Goal: Find specific page/section: Find specific page/section

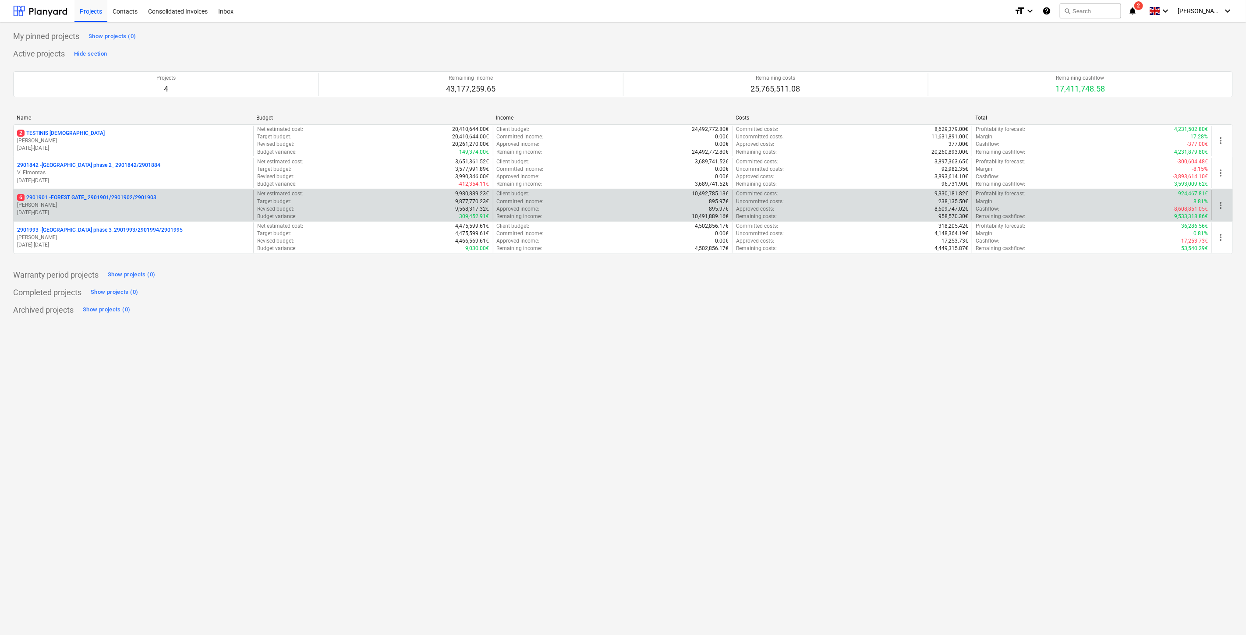
click at [117, 205] on p "[PERSON_NAME]" at bounding box center [133, 205] width 233 height 7
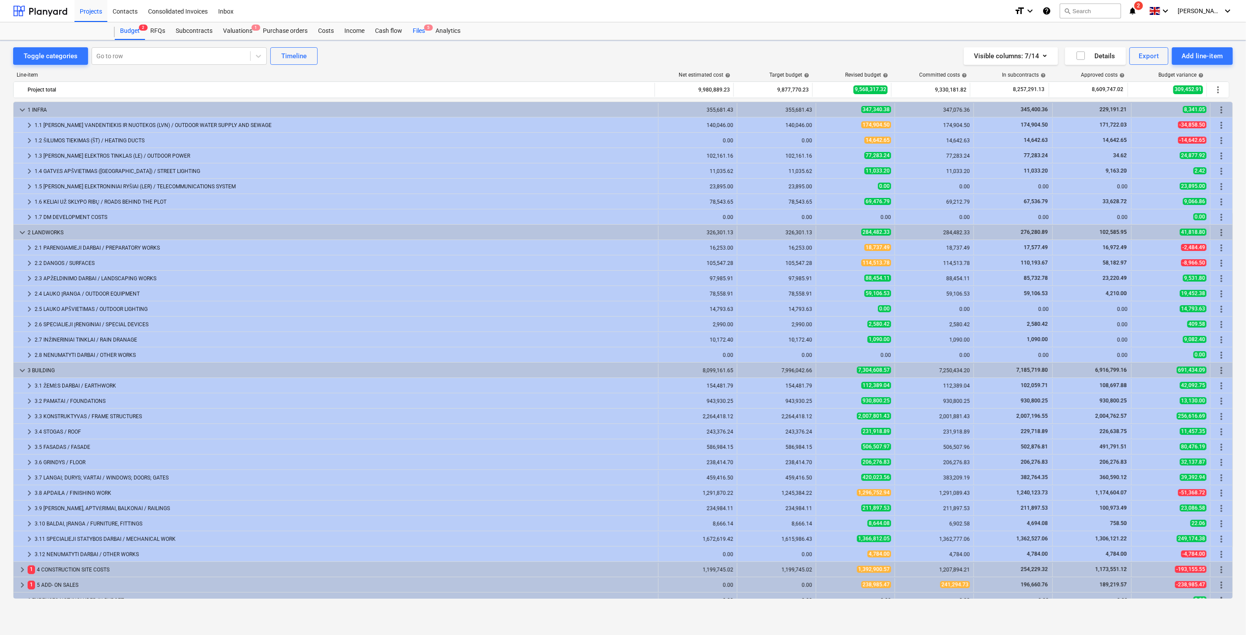
click at [417, 34] on div "Files 5" at bounding box center [419, 31] width 23 height 18
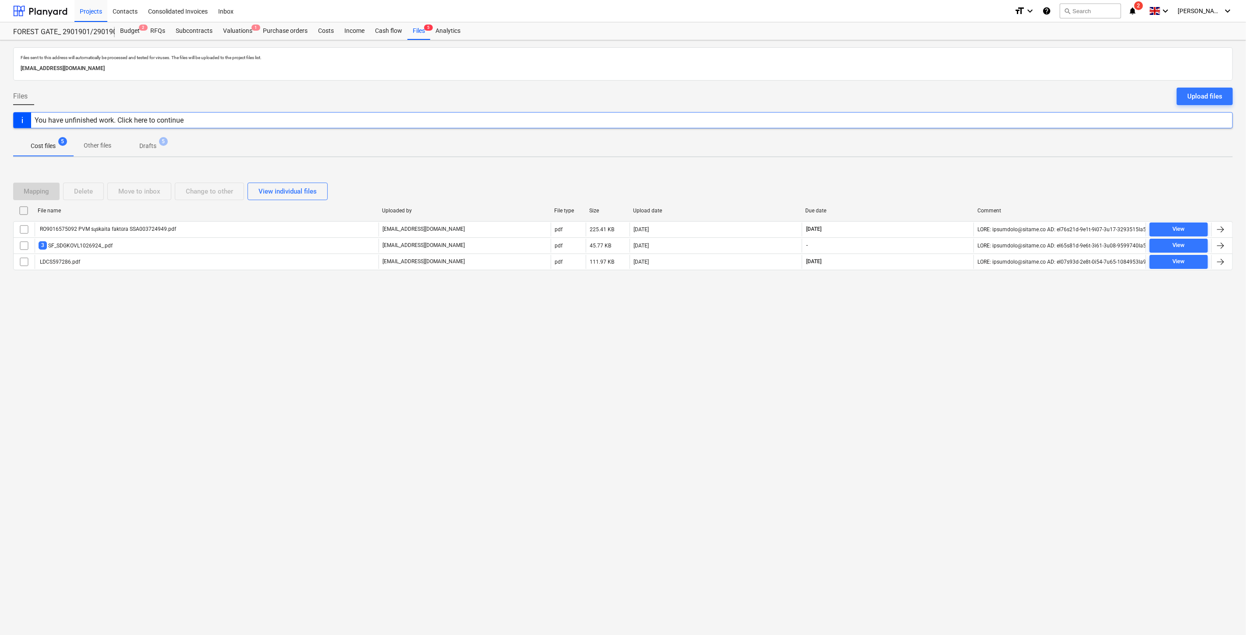
click at [1137, 9] on icon "notifications" at bounding box center [1132, 11] width 9 height 11
click at [1111, 55] on button "Mark all as read" at bounding box center [1113, 57] width 38 height 6
click at [1127, 40] on span "close" at bounding box center [1126, 42] width 11 height 11
click at [53, 12] on div at bounding box center [40, 11] width 54 height 22
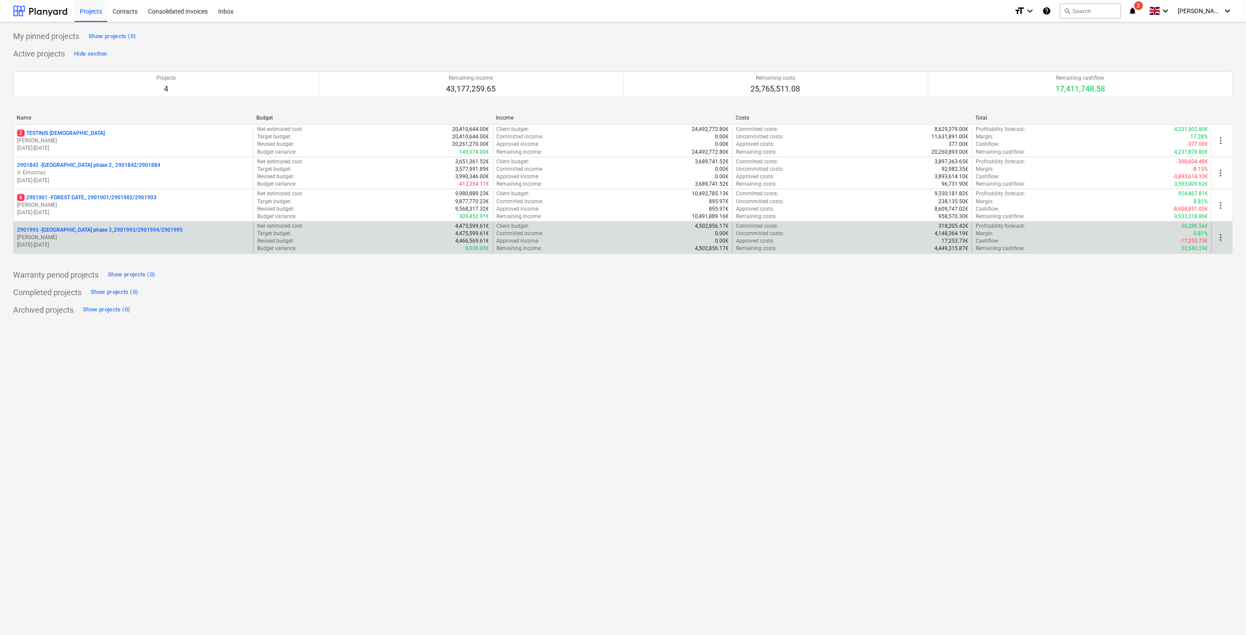
click at [103, 233] on p "2901993 - [GEOGRAPHIC_DATA] phase 3_2901993/2901994/2901995" at bounding box center [100, 230] width 166 height 7
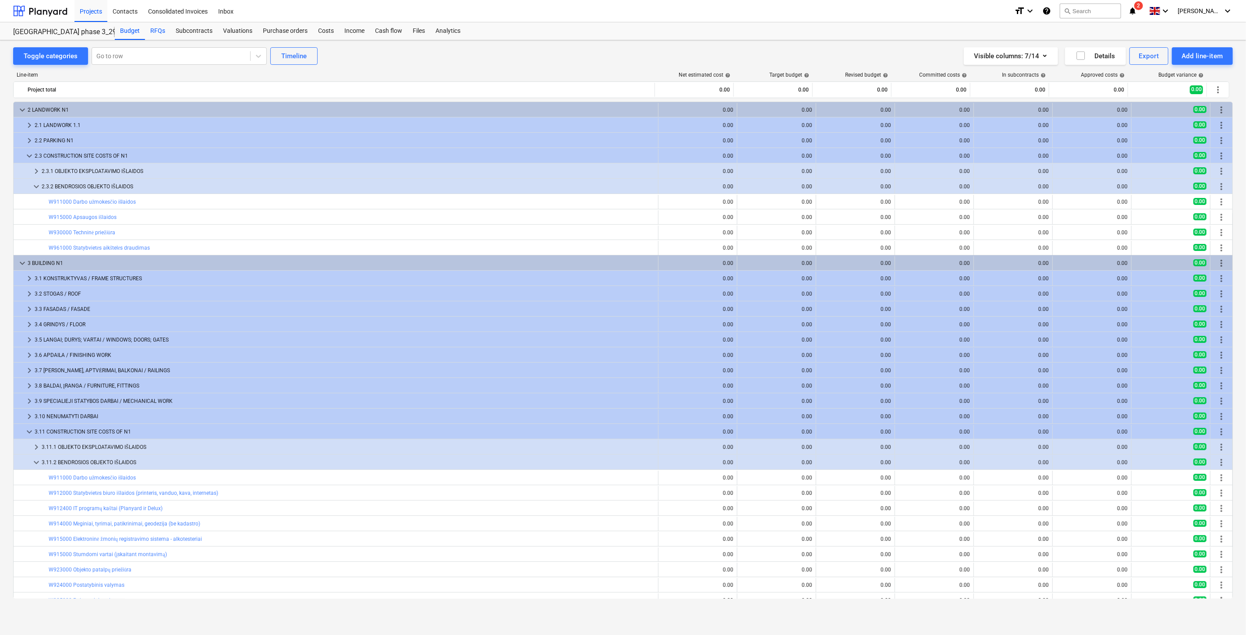
click at [156, 35] on div "RFQs" at bounding box center [157, 31] width 25 height 18
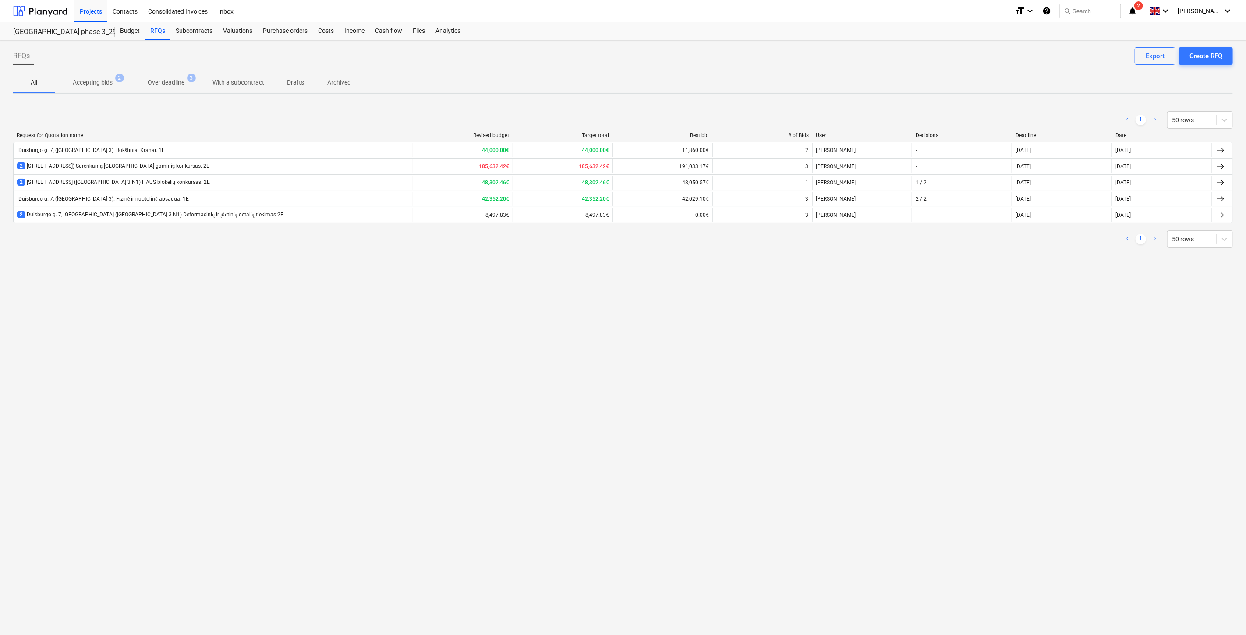
drag, startPoint x: 1052, startPoint y: 317, endPoint x: 1079, endPoint y: 300, distance: 32.3
click at [1052, 317] on div "RFQs Create RFQ Export All Accepting bids 2 Over deadline 3 With a subcontract …" at bounding box center [623, 337] width 1246 height 595
drag, startPoint x: 1079, startPoint y: 300, endPoint x: 643, endPoint y: 308, distance: 436.1
click at [1078, 300] on div "RFQs Create RFQ Export All Accepting bids 2 Over deadline 3 With a subcontract …" at bounding box center [623, 337] width 1246 height 595
click at [421, 35] on div "Files" at bounding box center [419, 31] width 23 height 18
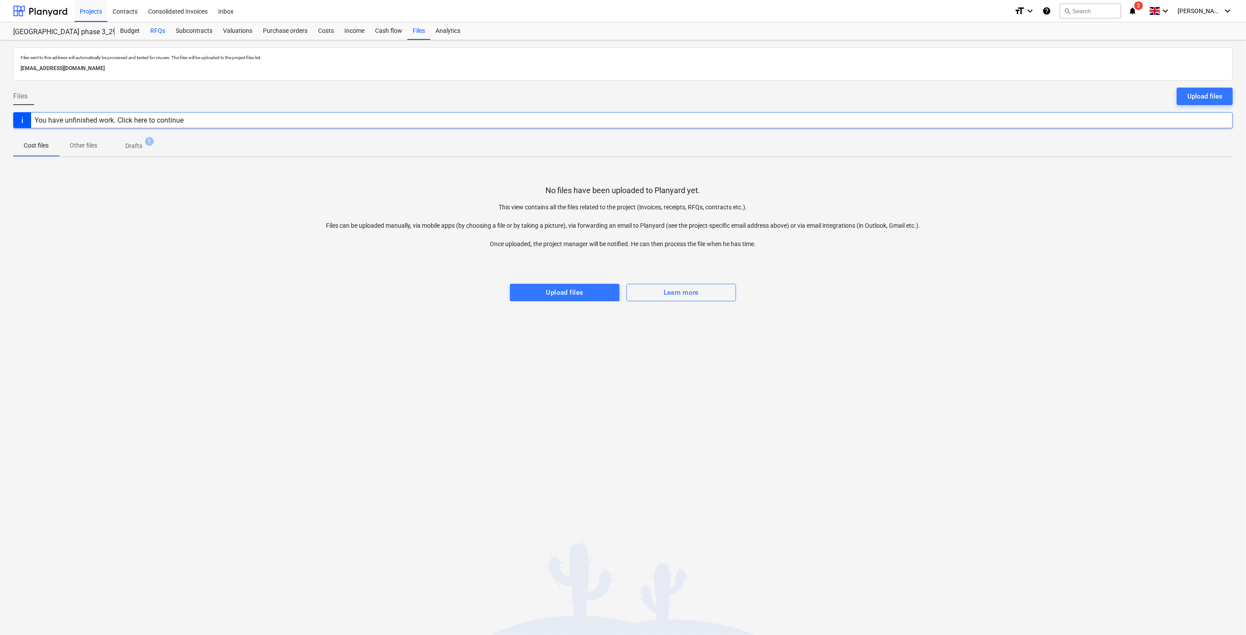
click at [158, 34] on div "RFQs" at bounding box center [157, 31] width 25 height 18
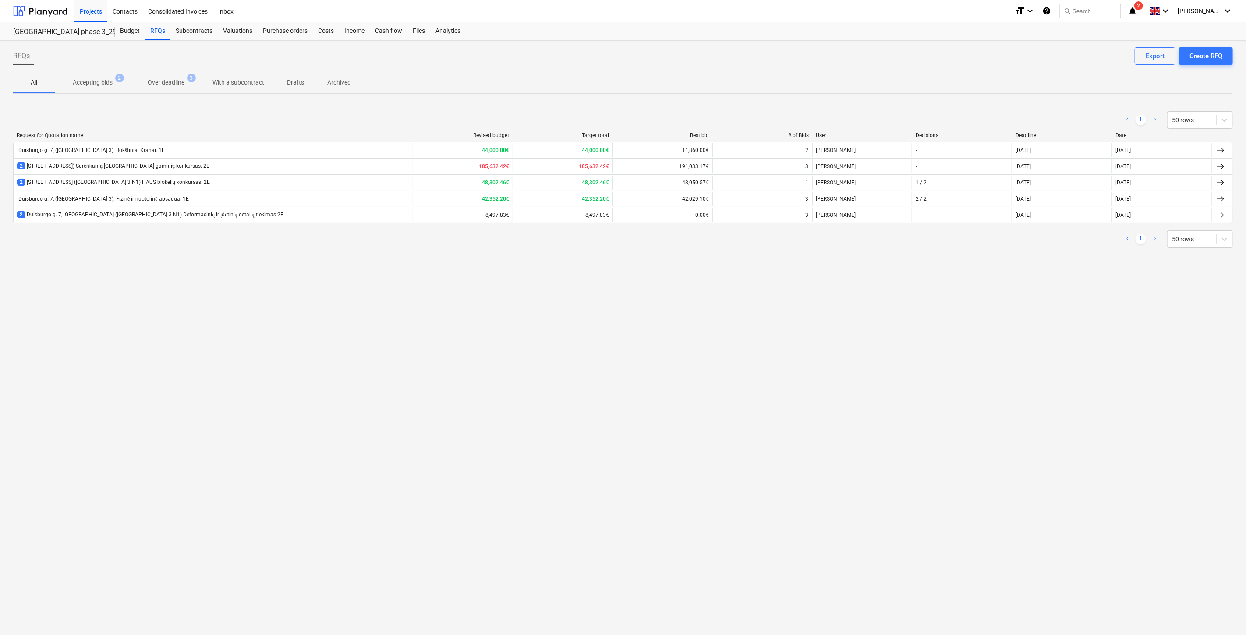
drag, startPoint x: 447, startPoint y: 391, endPoint x: 524, endPoint y: 359, distance: 83.1
click at [449, 390] on div "RFQs Create RFQ Export All Accepting bids 2 Over deadline 3 With a subcontract …" at bounding box center [623, 337] width 1246 height 595
click at [524, 359] on div "RFQs Create RFQ Export All Accepting bids 2 Over deadline 3 With a subcontract …" at bounding box center [623, 337] width 1246 height 595
click at [801, 338] on div "RFQs Create RFQ Export All Accepting bids 2 Over deadline 3 With a subcontract …" at bounding box center [623, 337] width 1246 height 595
click at [825, 326] on div "RFQs Create RFQ Export All Accepting bids 2 Over deadline 3 With a subcontract …" at bounding box center [623, 337] width 1246 height 595
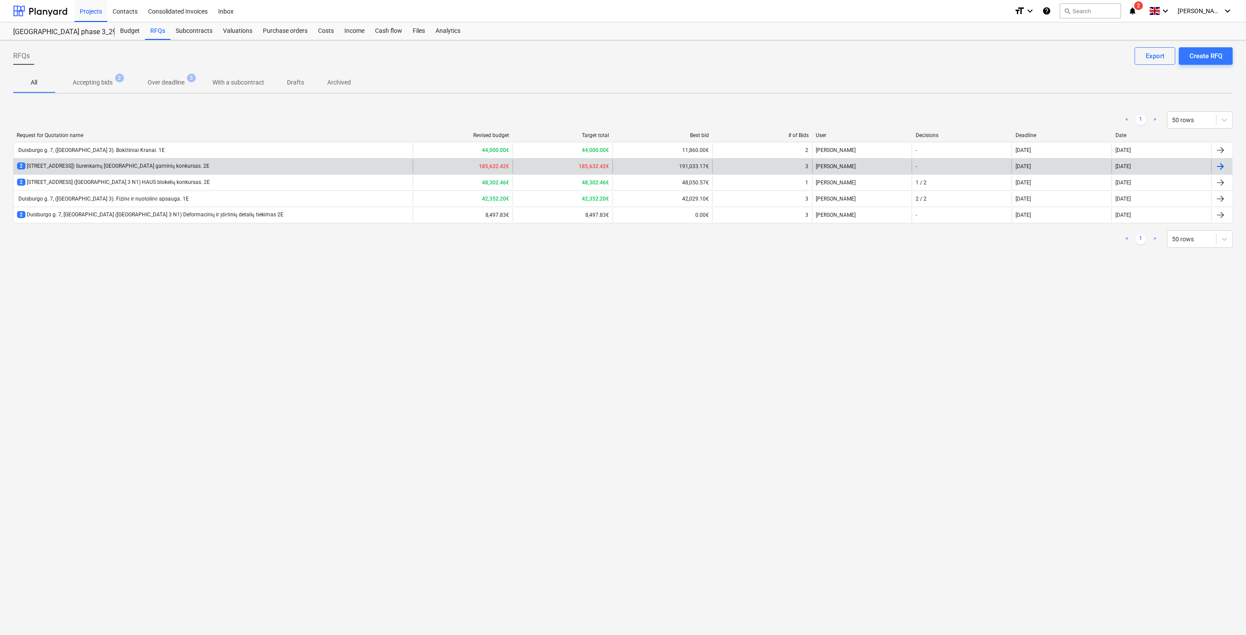
click at [296, 165] on div "2 Duisburgo g. 7, [GEOGRAPHIC_DATA] ([GEOGRAPHIC_DATA] 3 N1) Surenkamų GB gamin…" at bounding box center [213, 167] width 399 height 14
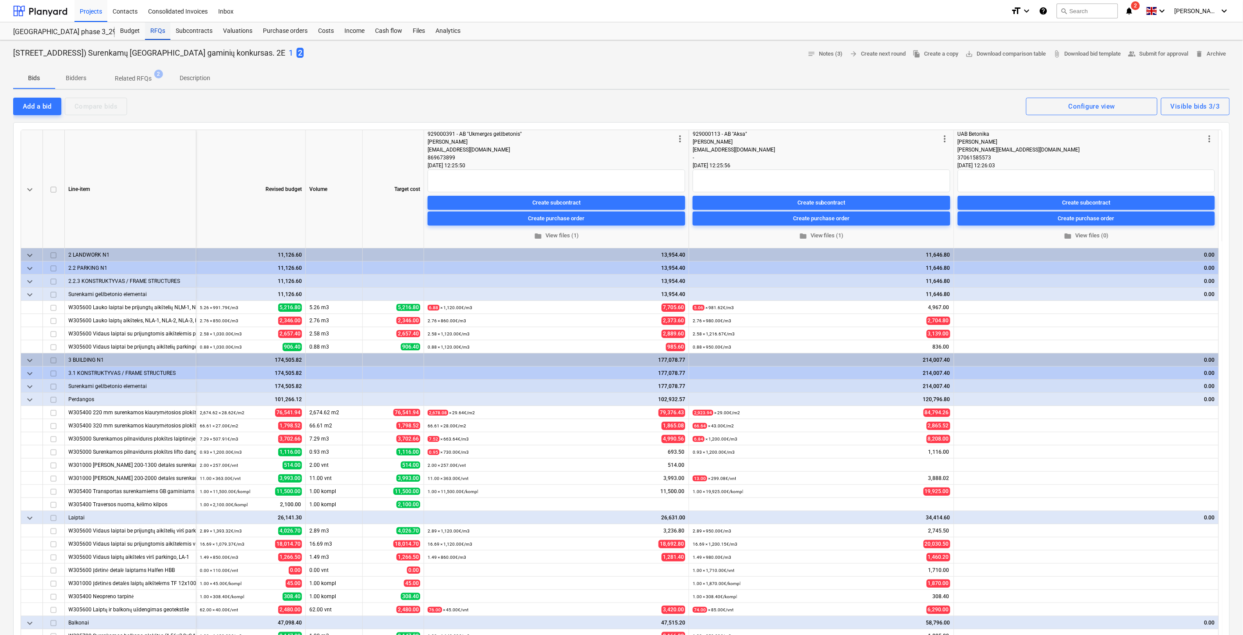
click at [158, 29] on div "RFQs" at bounding box center [157, 31] width 25 height 18
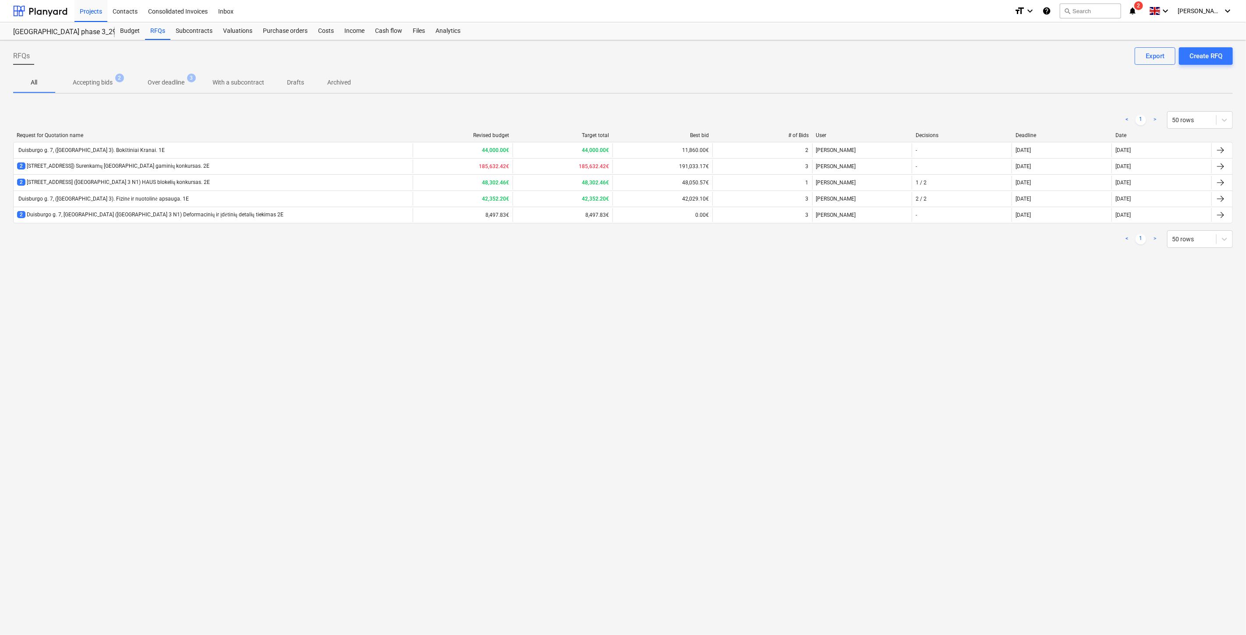
click at [778, 385] on div "RFQs Create RFQ Export All Accepting bids 2 Over deadline 3 With a subcontract …" at bounding box center [623, 337] width 1246 height 595
click at [796, 365] on div "RFQs Create RFQ Export All Accepting bids 2 Over deadline 3 With a subcontract …" at bounding box center [623, 337] width 1246 height 595
